Goal: Information Seeking & Learning: Understand process/instructions

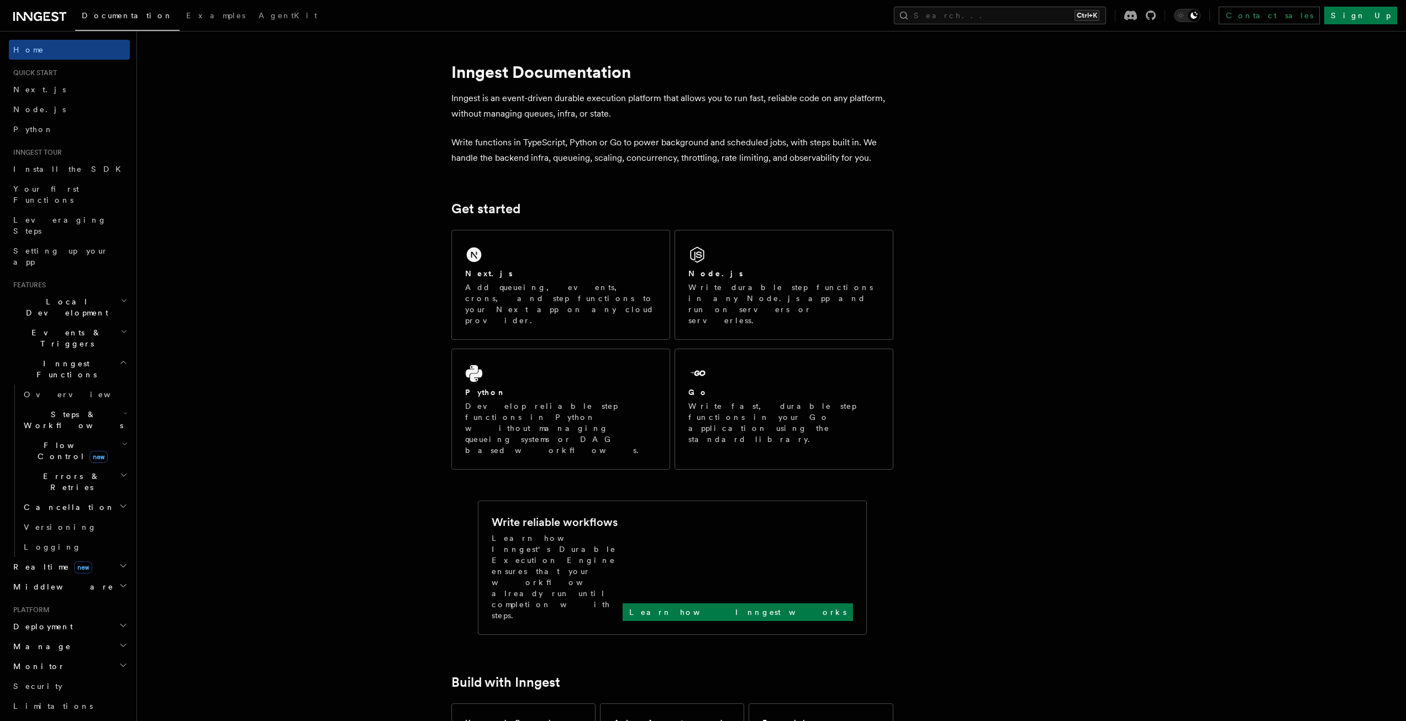
click at [119, 621] on icon "button" at bounding box center [123, 625] width 9 height 9
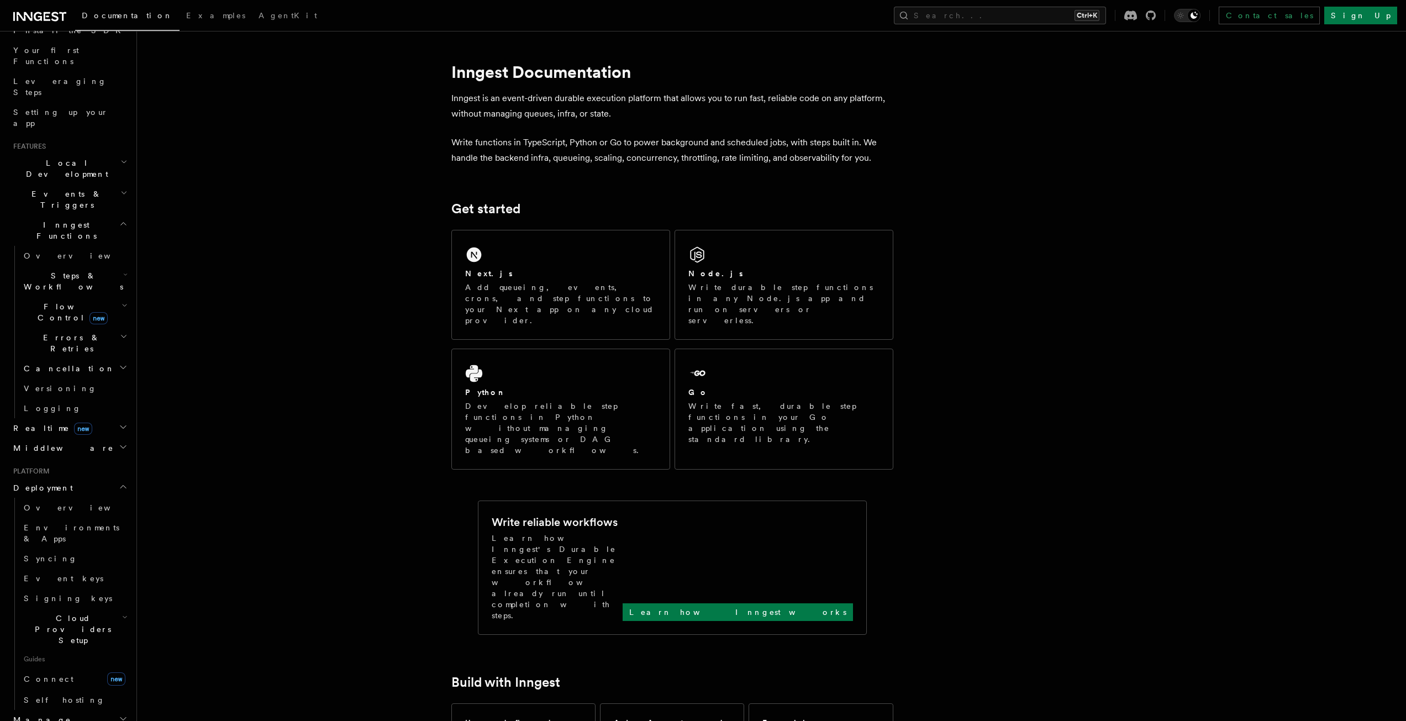
scroll to position [66, 0]
click at [104, 681] on h2 "Cloud Providers Setup" at bounding box center [74, 702] width 110 height 42
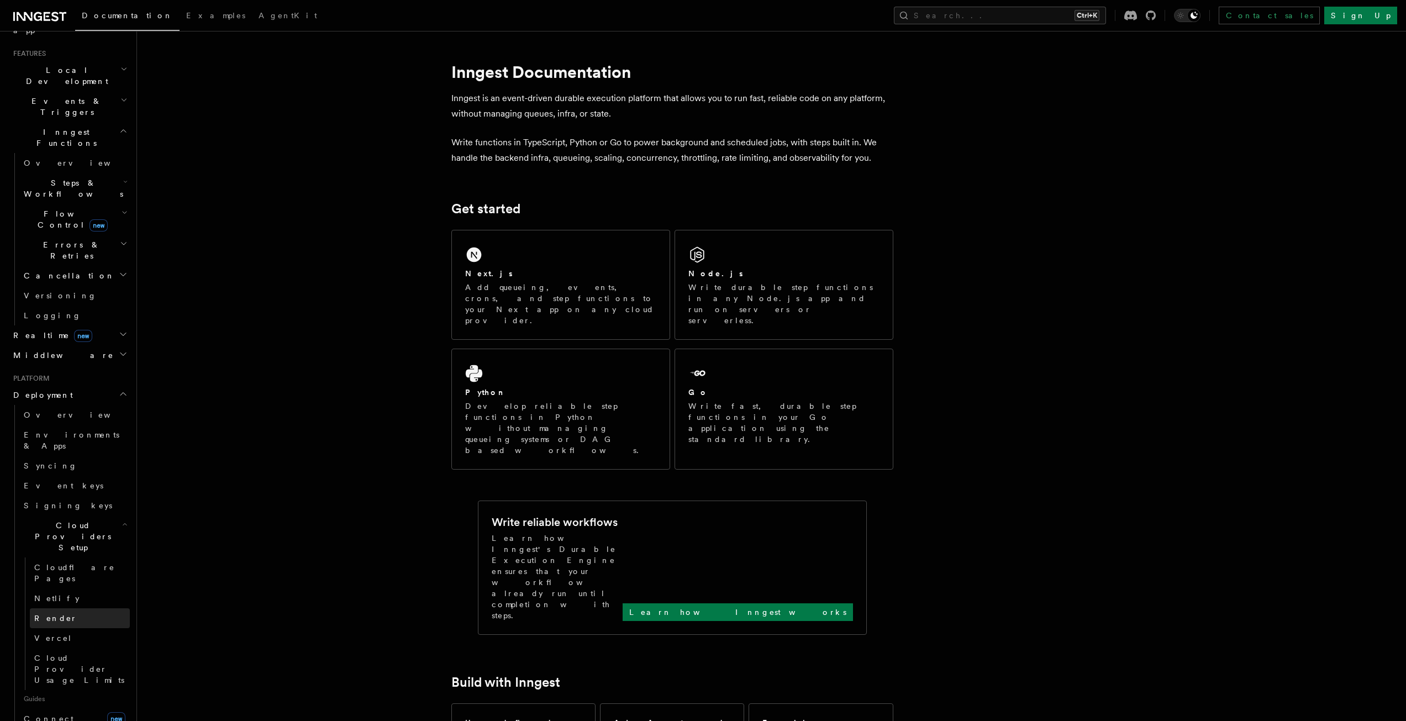
click at [49, 613] on span "Render" at bounding box center [55, 618] width 43 height 11
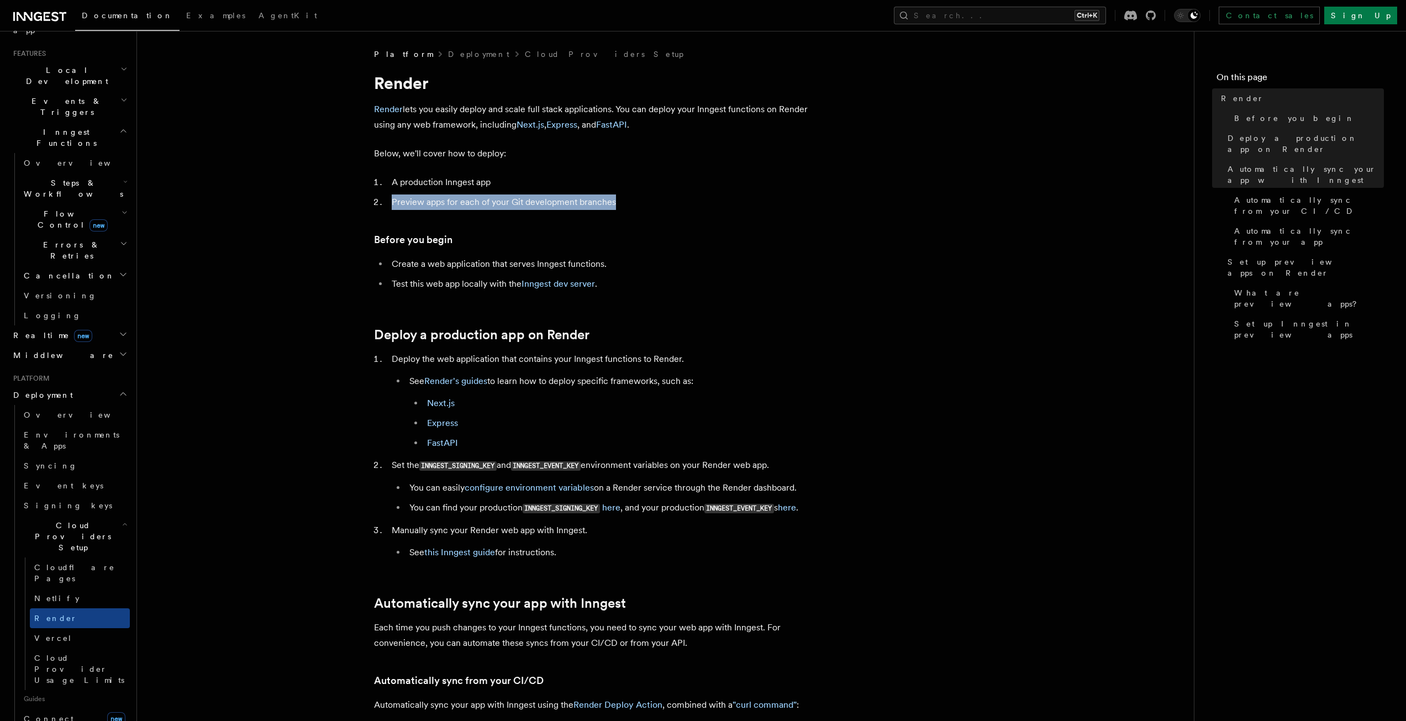
drag, startPoint x: 384, startPoint y: 201, endPoint x: 626, endPoint y: 193, distance: 242.1
click at [626, 193] on ol "A production Inngest app Preview apps for each of your Git development branches" at bounding box center [595, 192] width 442 height 35
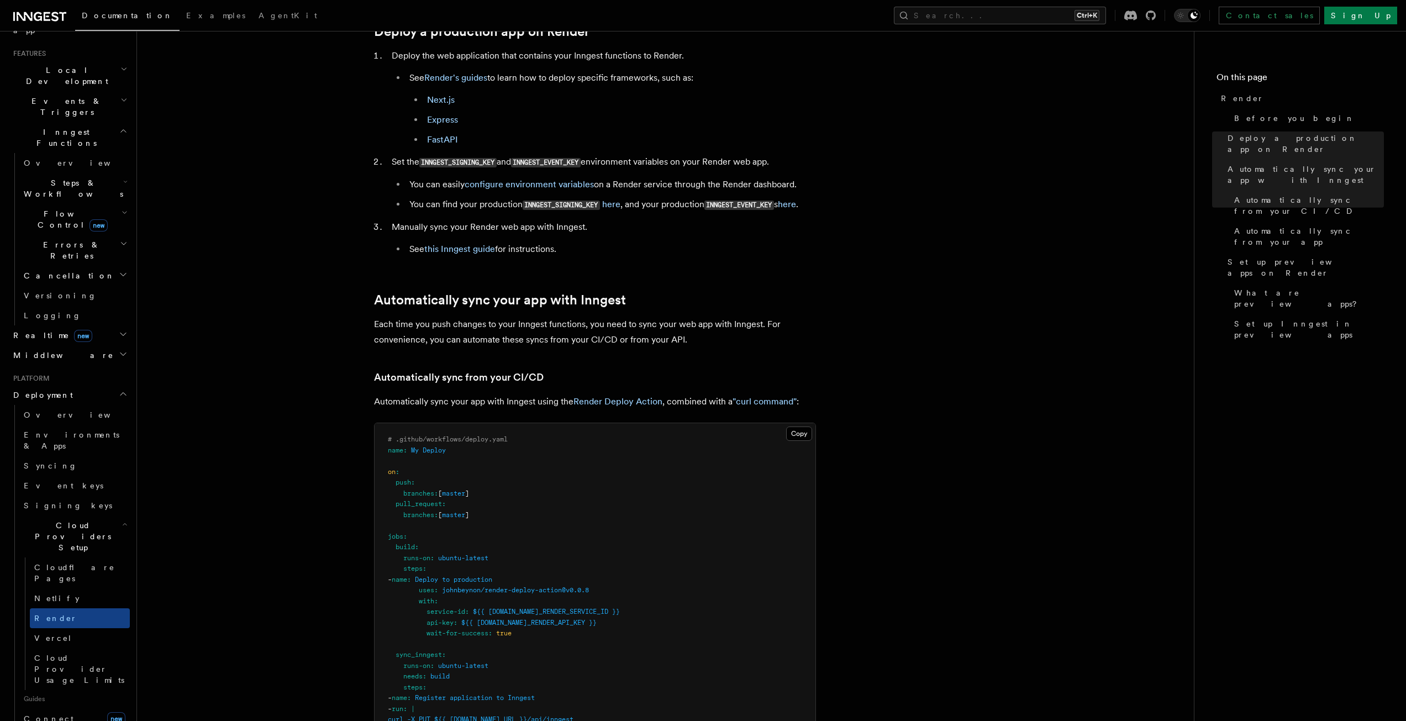
scroll to position [276, 0]
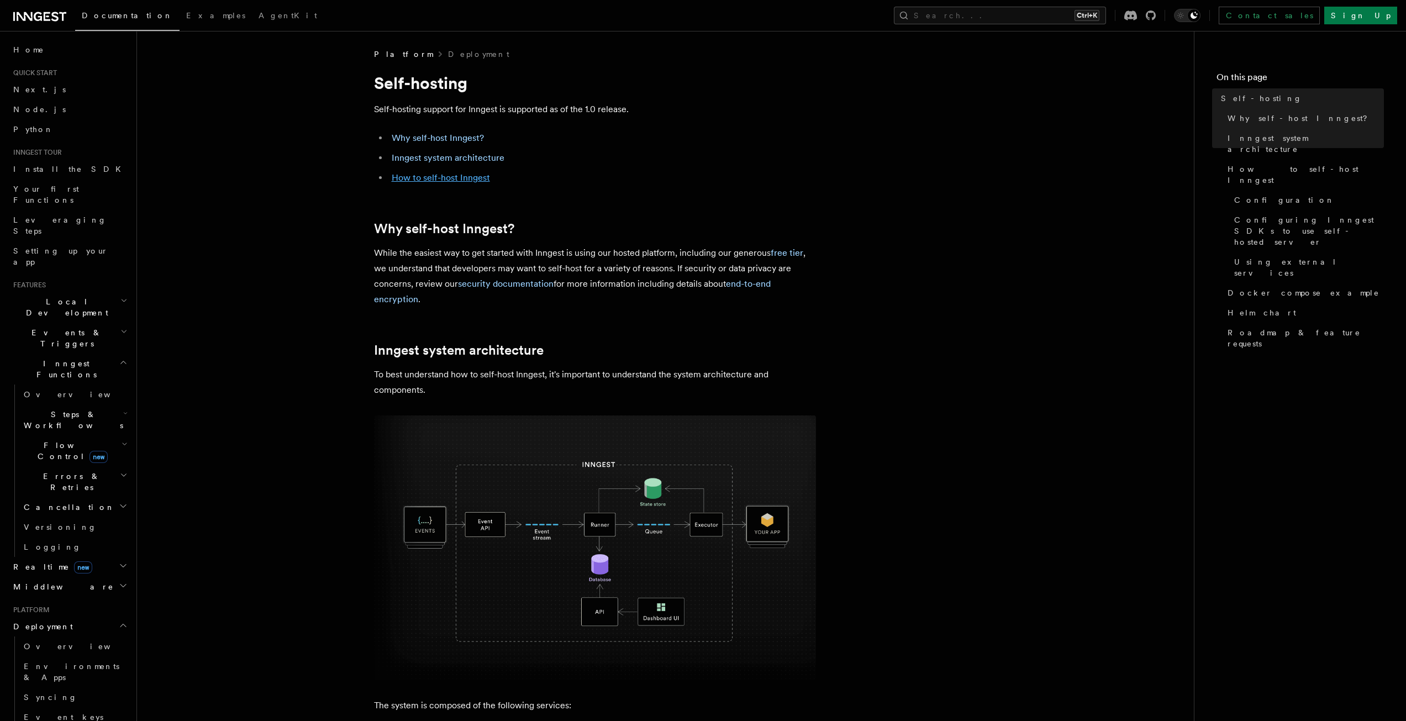
click at [462, 178] on link "How to self-host Inngest" at bounding box center [441, 177] width 98 height 10
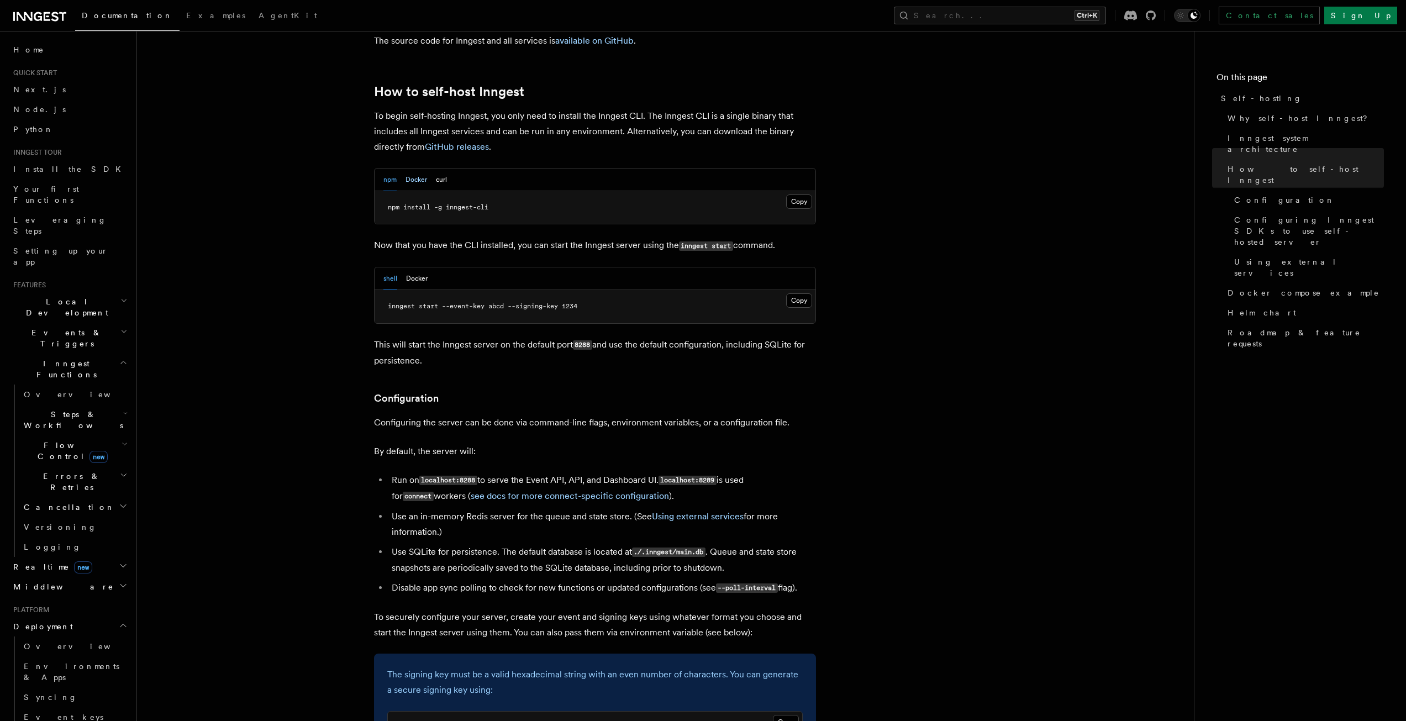
click at [419, 169] on button "Docker" at bounding box center [417, 180] width 22 height 23
click at [793, 194] on button "Copy Copied" at bounding box center [799, 201] width 26 height 14
click at [794, 194] on button "Copy Copied" at bounding box center [799, 201] width 26 height 14
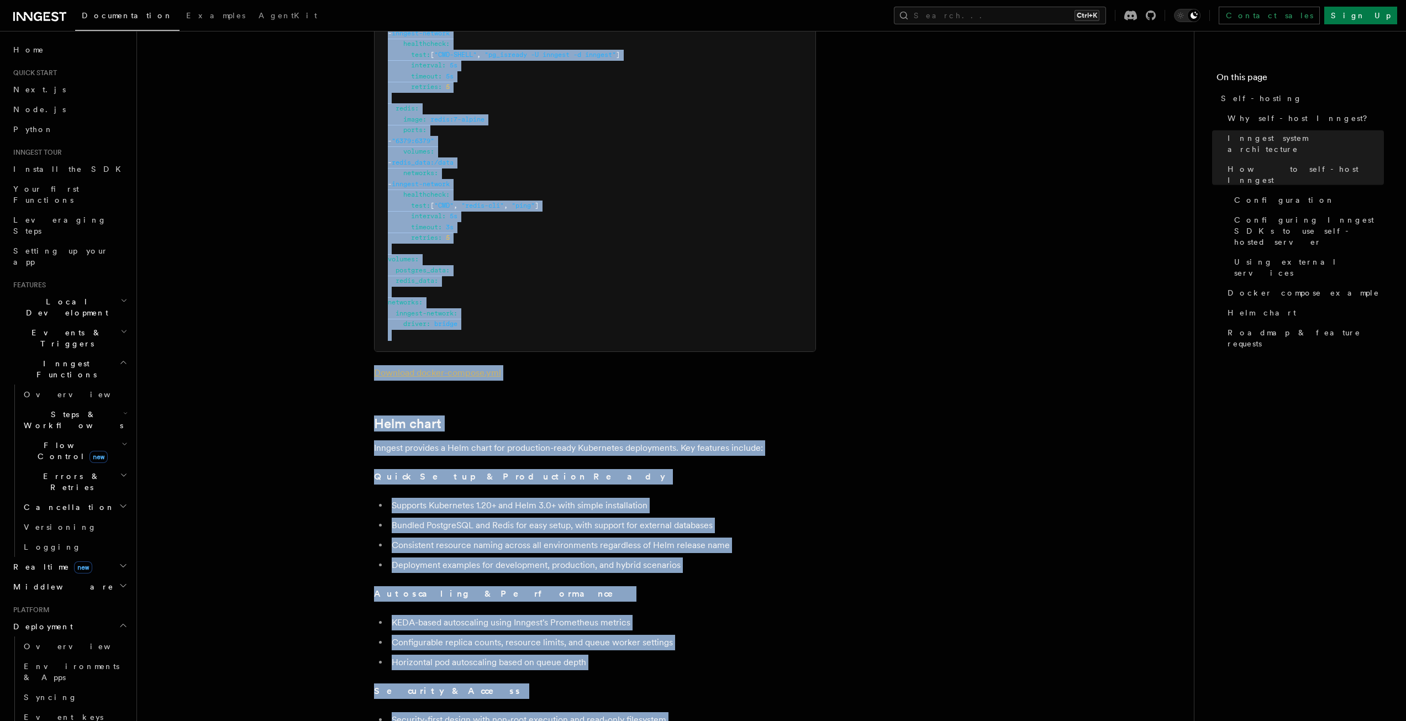
scroll to position [4036, 0]
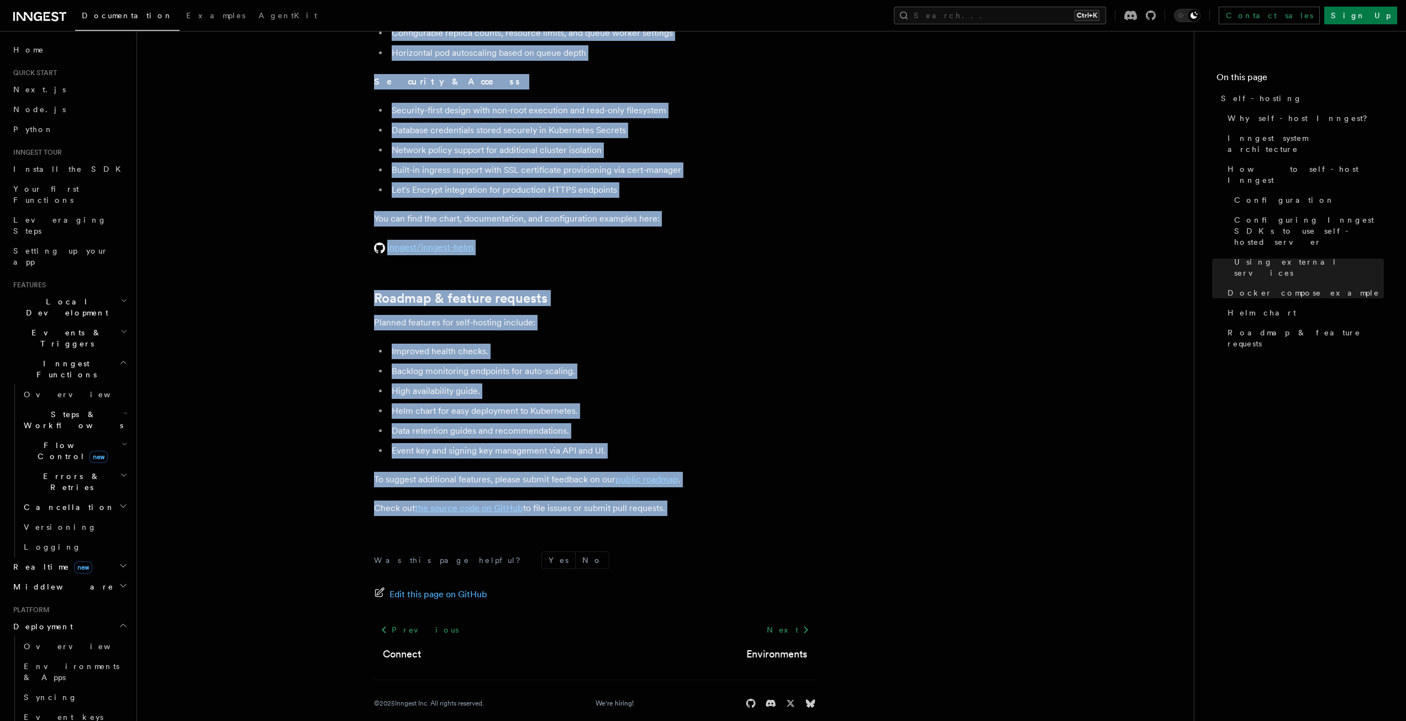
drag, startPoint x: 377, startPoint y: 80, endPoint x: 690, endPoint y: 503, distance: 525.8
copy article "Self-hosting Self-hosting support for Inngest is supported as of the 1.0 releas…"
